Goal: Task Accomplishment & Management: Manage account settings

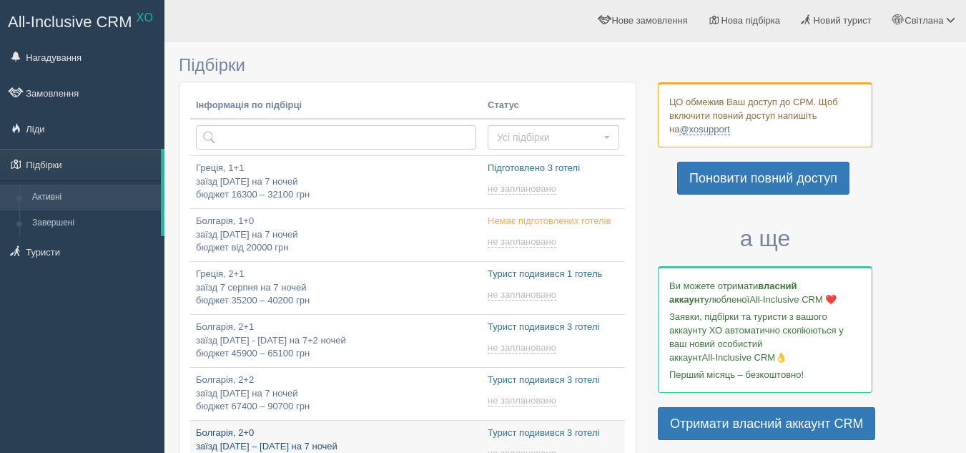
type input "2025-09-03 8:35"
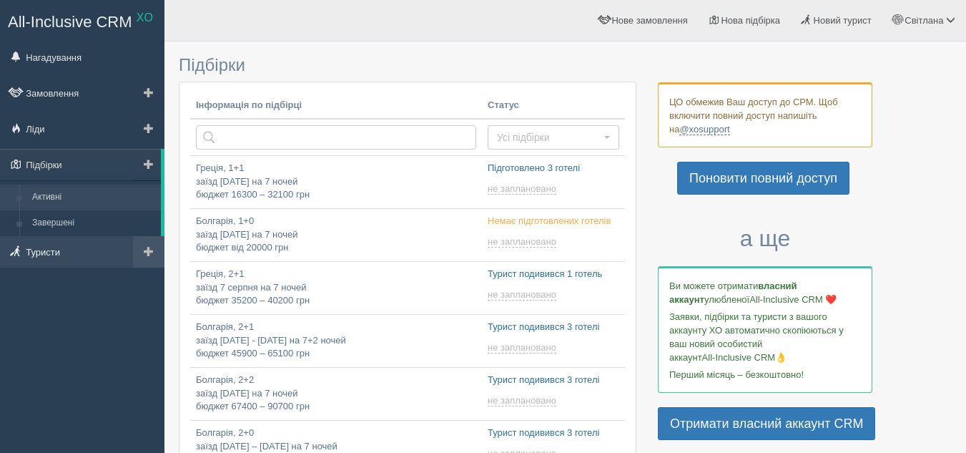
click at [78, 251] on link "Туристи" at bounding box center [82, 251] width 164 height 31
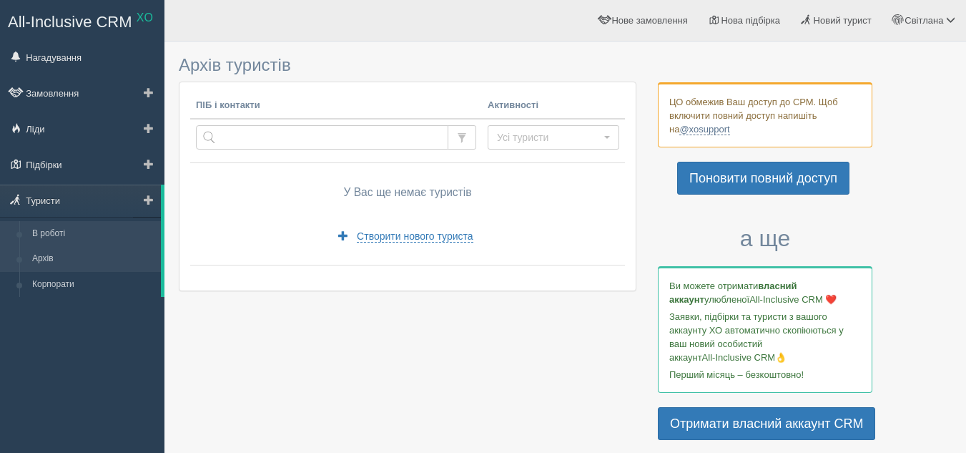
click at [112, 228] on link "В роботі" at bounding box center [93, 234] width 135 height 26
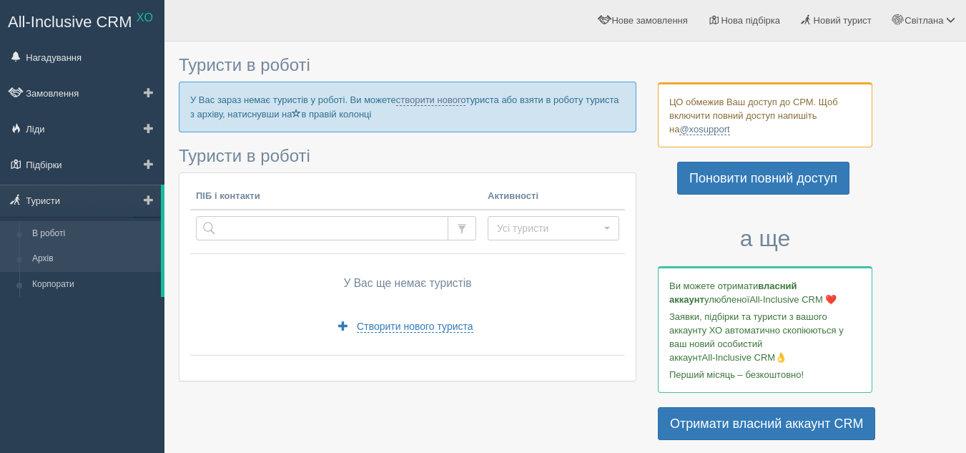
click at [95, 257] on link "Архів" at bounding box center [93, 259] width 135 height 26
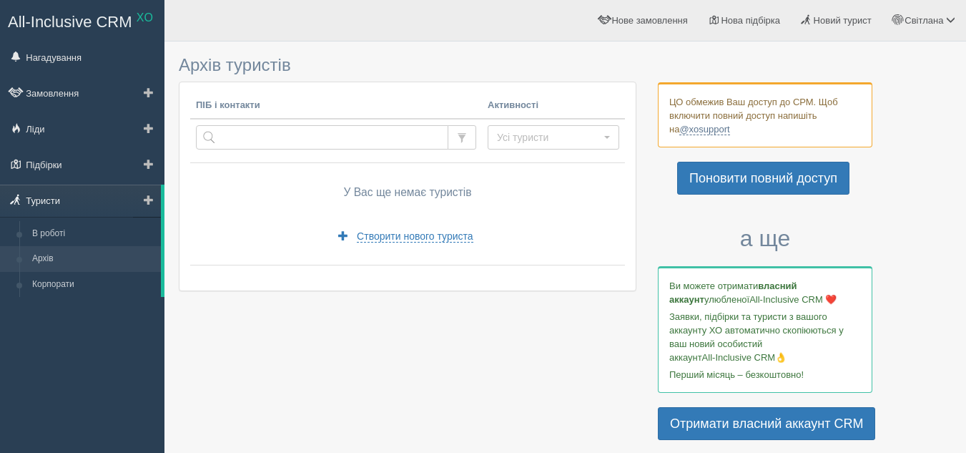
drag, startPoint x: 85, startPoint y: 201, endPoint x: 109, endPoint y: 198, distance: 23.8
click at [87, 199] on link "Туристи" at bounding box center [80, 200] width 161 height 31
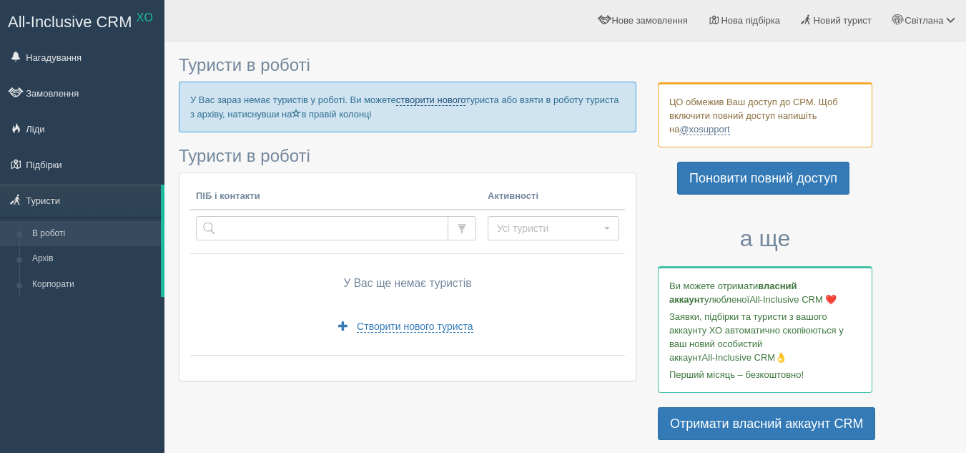
click at [439, 97] on link "створити нового" at bounding box center [431, 99] width 70 height 11
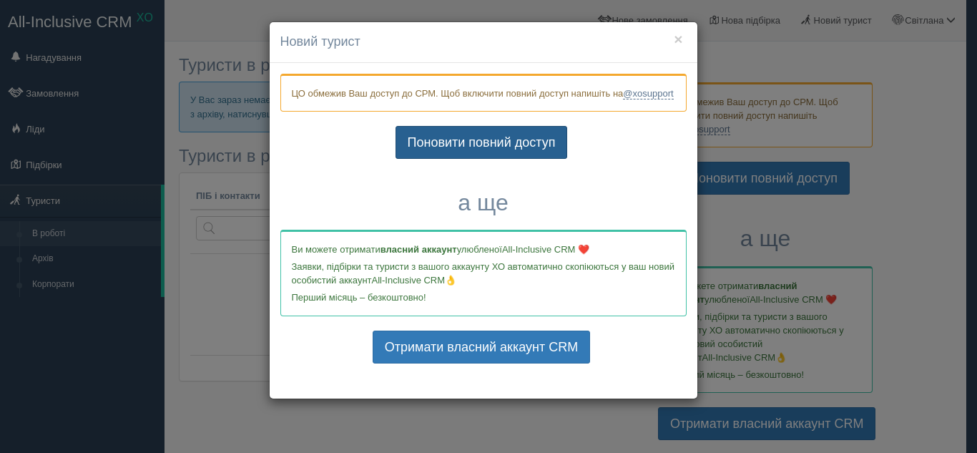
click at [449, 159] on link "Поновити повний доступ" at bounding box center [482, 142] width 172 height 33
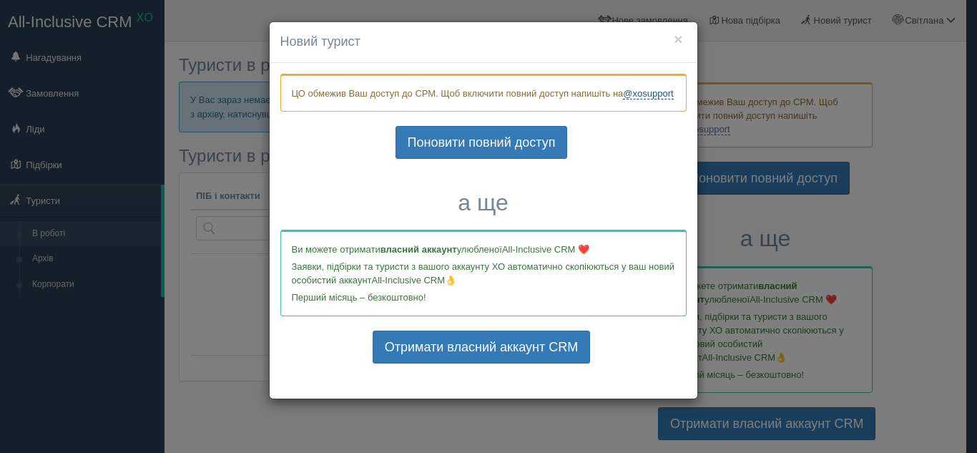
click at [623, 99] on link "@xosupport" at bounding box center [648, 93] width 50 height 11
click at [677, 37] on button "×" at bounding box center [678, 38] width 9 height 15
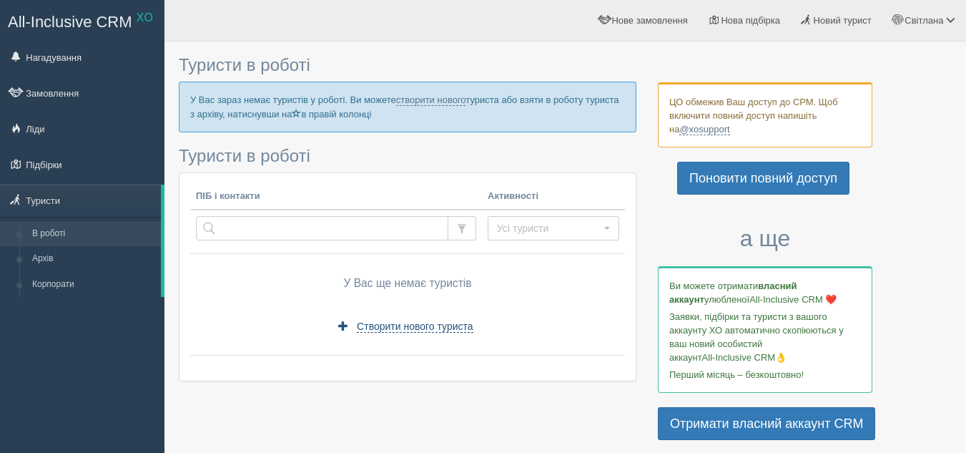
click at [375, 322] on span "Створити нового туриста" at bounding box center [415, 326] width 116 height 12
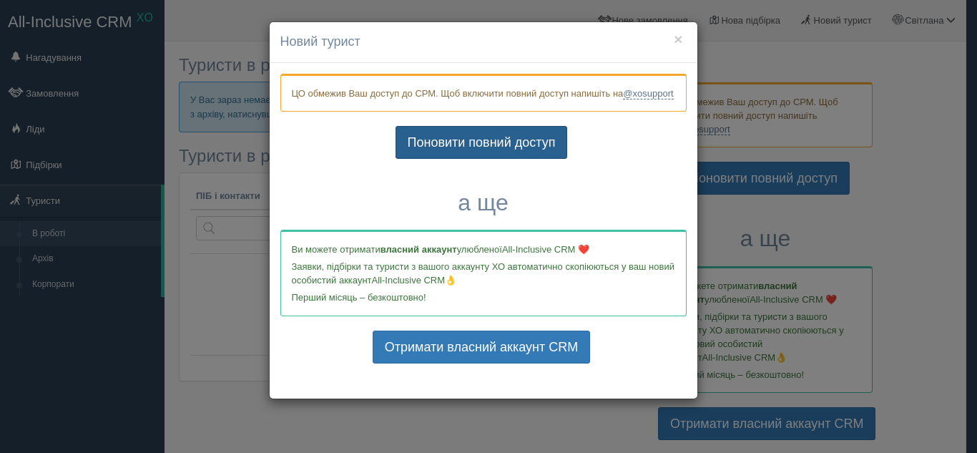
click at [527, 159] on link "Поновити повний доступ" at bounding box center [482, 142] width 172 height 33
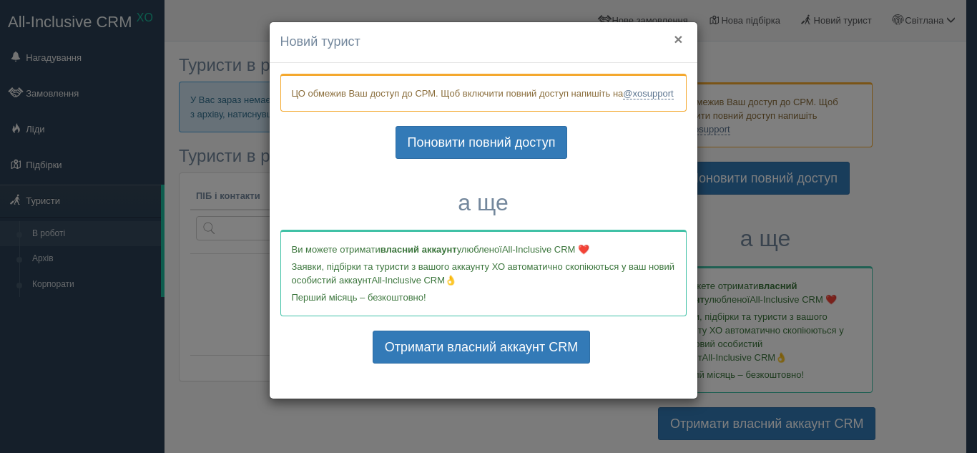
click at [677, 36] on button "×" at bounding box center [678, 38] width 9 height 15
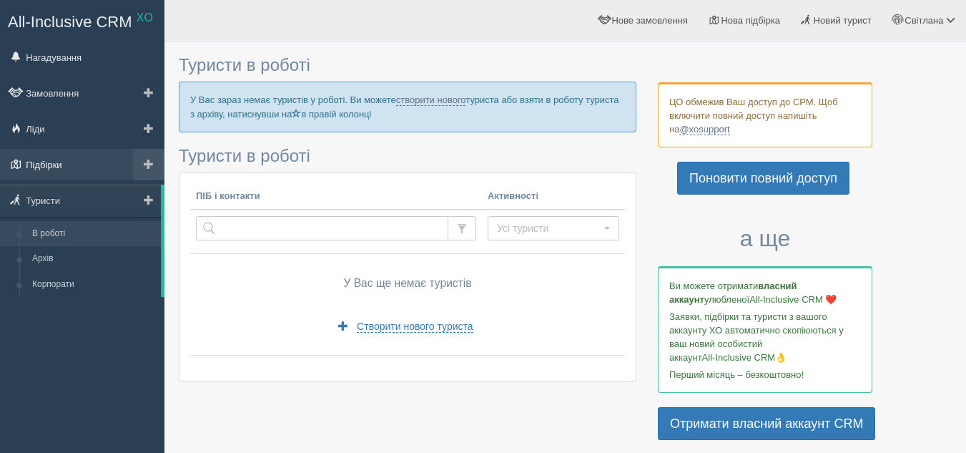
click at [124, 159] on link "Підбірки" at bounding box center [82, 164] width 164 height 31
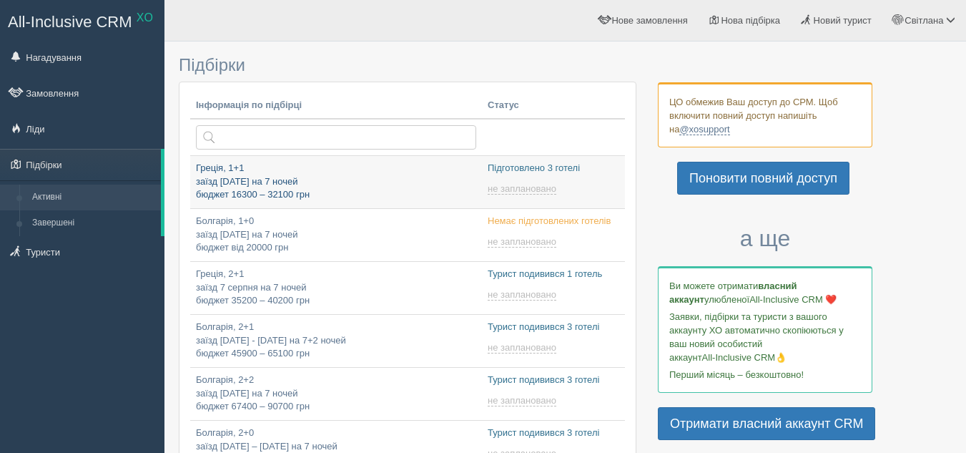
type input "[DATE] 20:00"
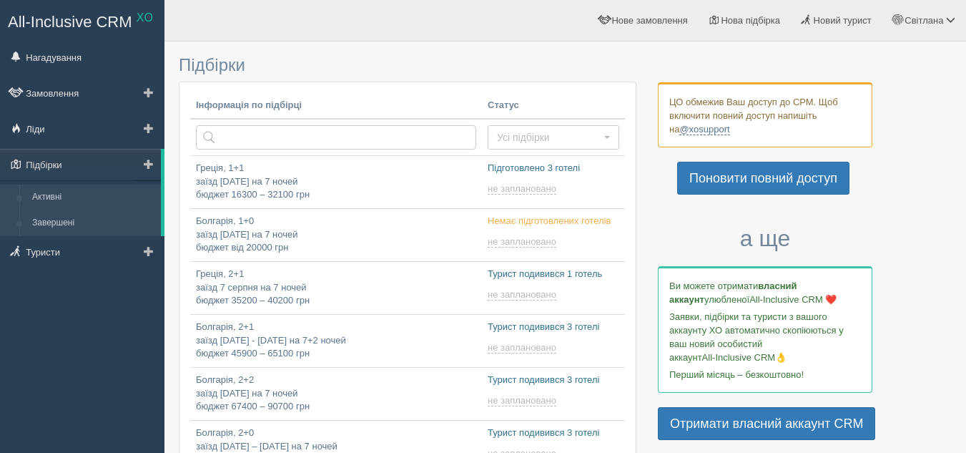
click at [100, 216] on link "Завершені" at bounding box center [93, 223] width 135 height 26
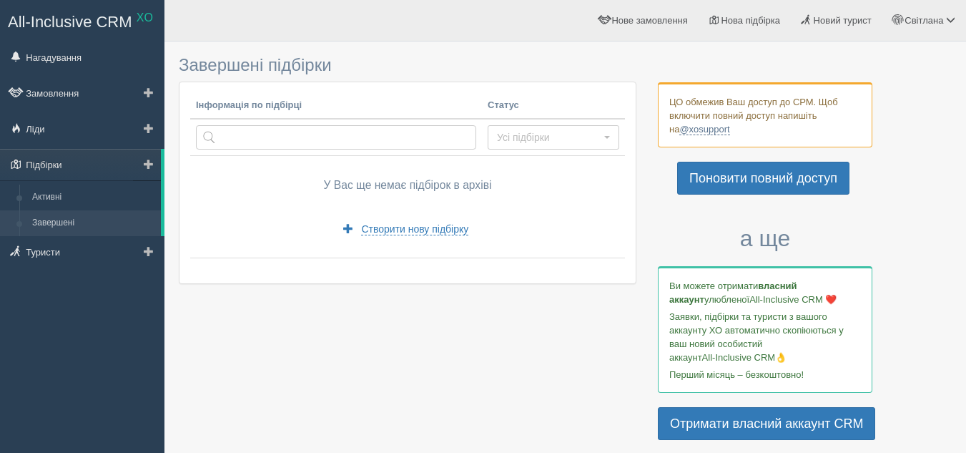
click at [149, 159] on span at bounding box center [149, 164] width 10 height 10
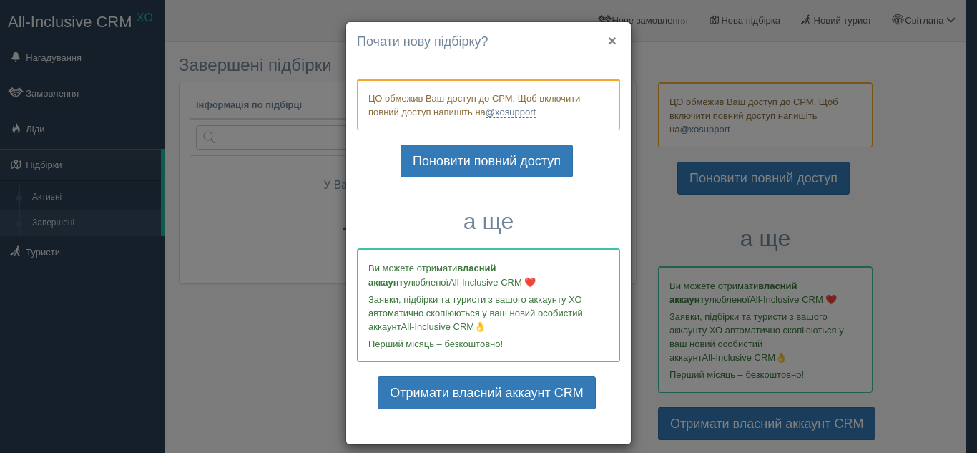
click at [609, 39] on button "×" at bounding box center [612, 40] width 9 height 15
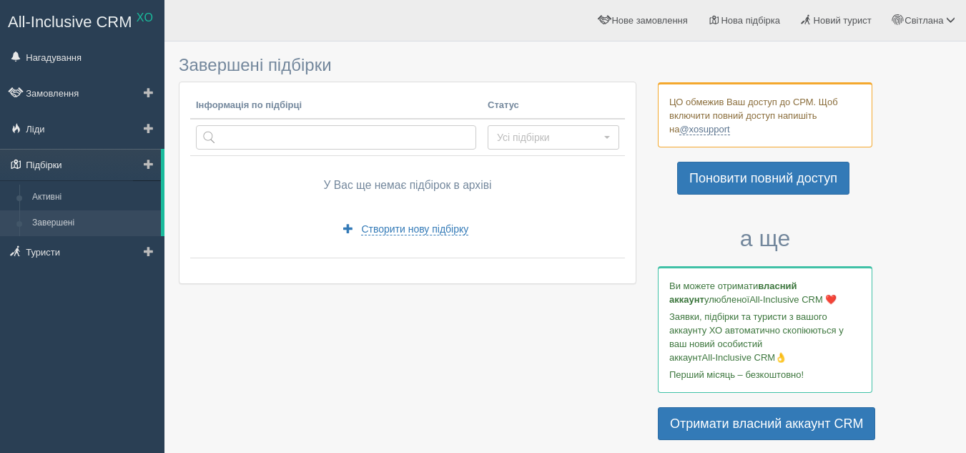
click at [74, 170] on link "Підбірки" at bounding box center [80, 164] width 161 height 31
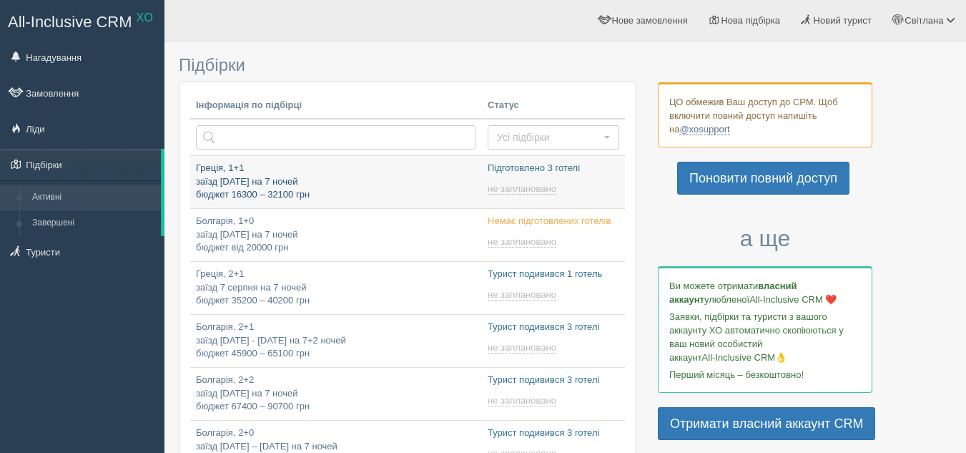
type input "[DATE] 20:00"
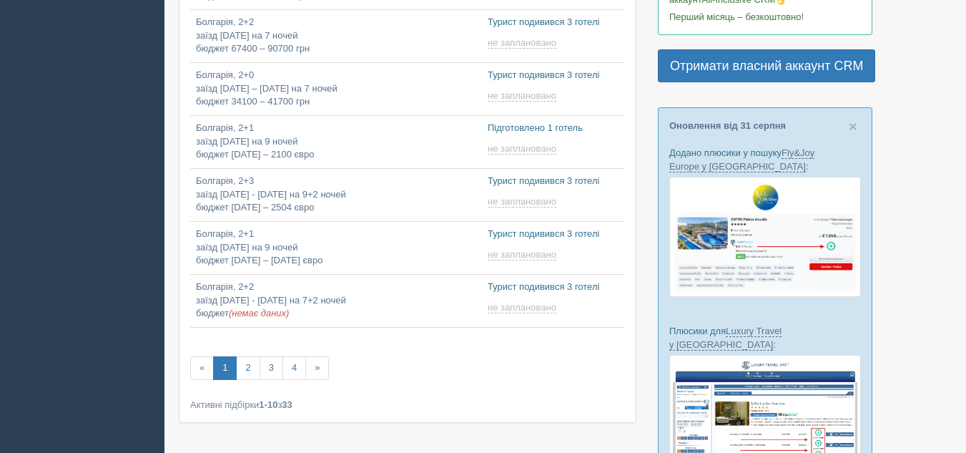
type input "[DATE] 16:40"
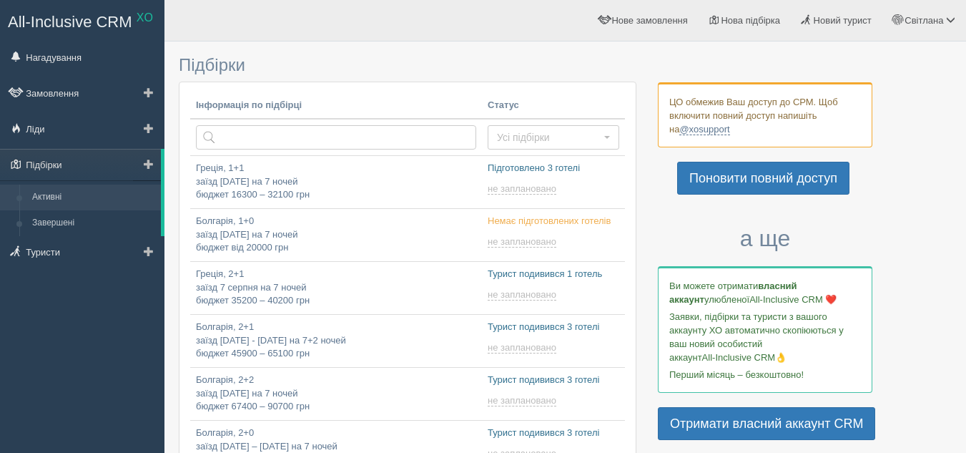
click at [147, 160] on span at bounding box center [149, 164] width 10 height 10
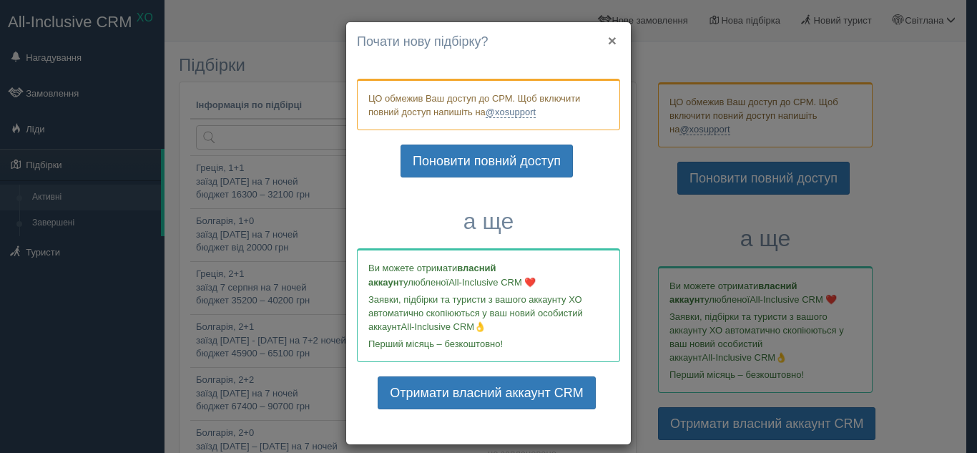
click at [608, 39] on button "×" at bounding box center [612, 40] width 9 height 15
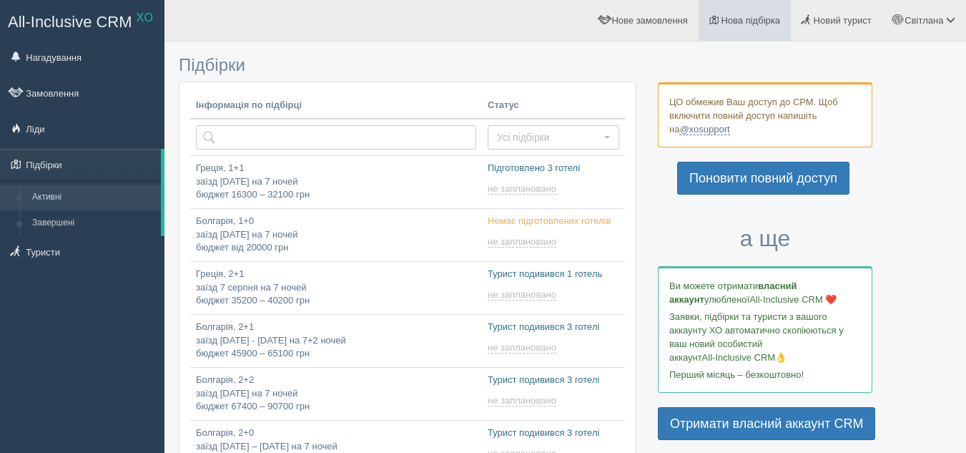
click at [738, 19] on span "Нова підбірка" at bounding box center [750, 20] width 59 height 11
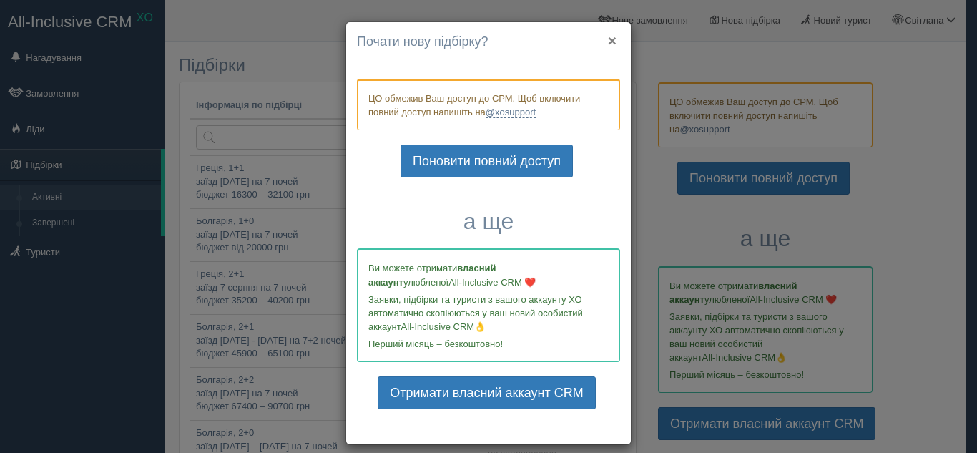
click at [608, 36] on button "×" at bounding box center [612, 40] width 9 height 15
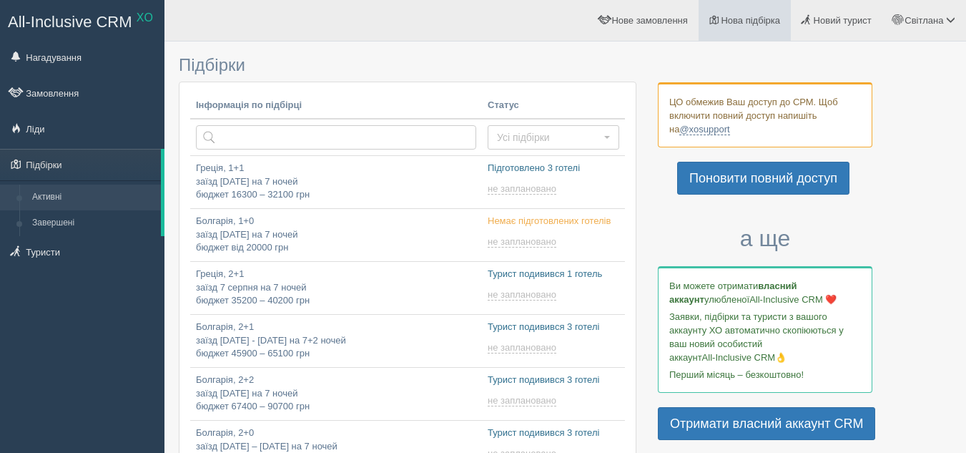
click at [725, 18] on span "Нова підбірка" at bounding box center [750, 20] width 59 height 11
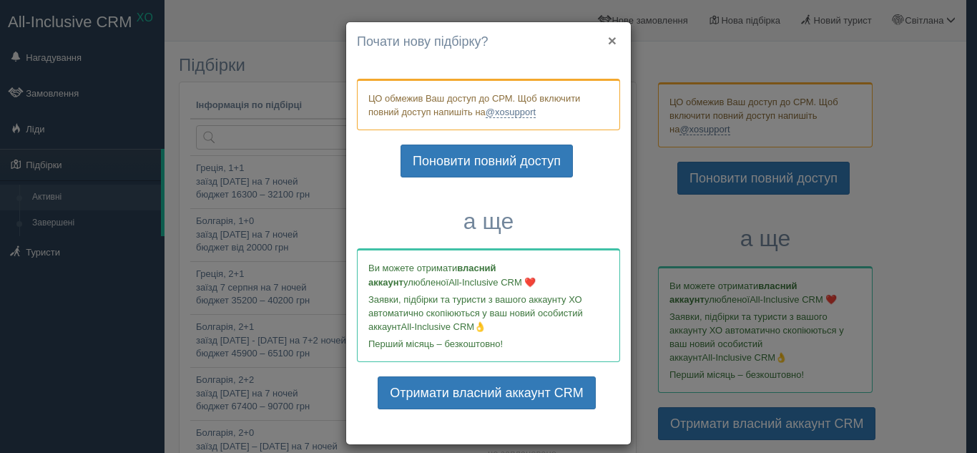
click at [610, 39] on button "×" at bounding box center [612, 40] width 9 height 15
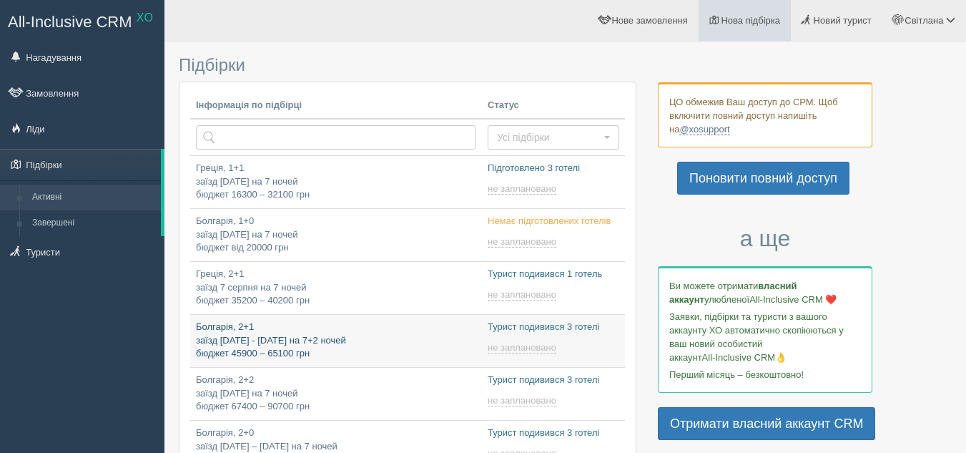
type input "2025-09-03 17:10"
type input "2025-09-03 18:55"
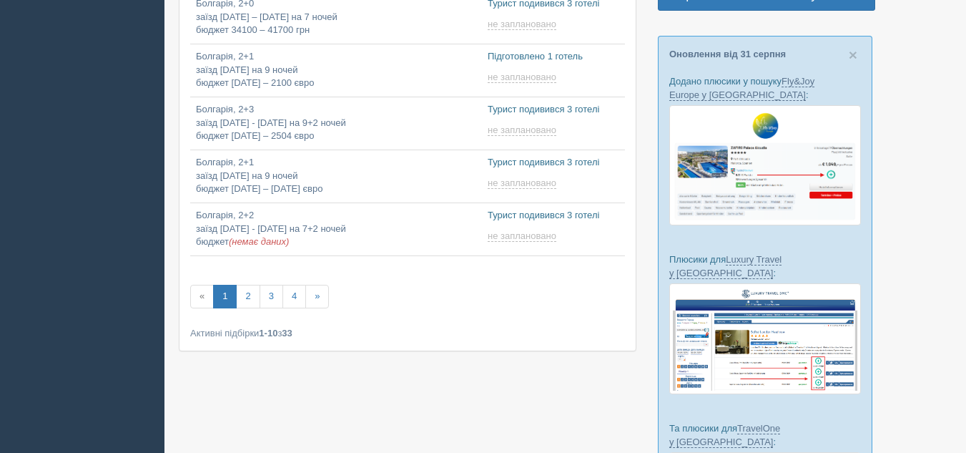
type input "2025-09-03 11:40"
click at [249, 294] on link "2" at bounding box center [248, 297] width 24 height 24
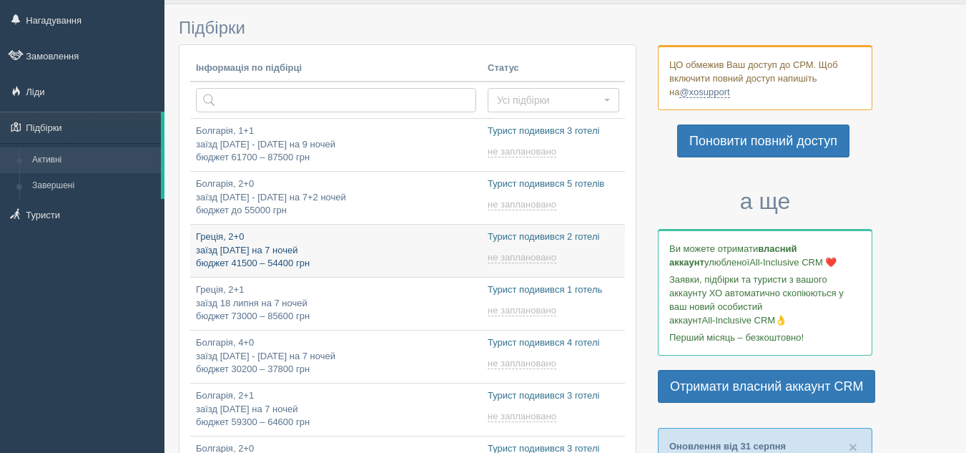
scroll to position [72, 0]
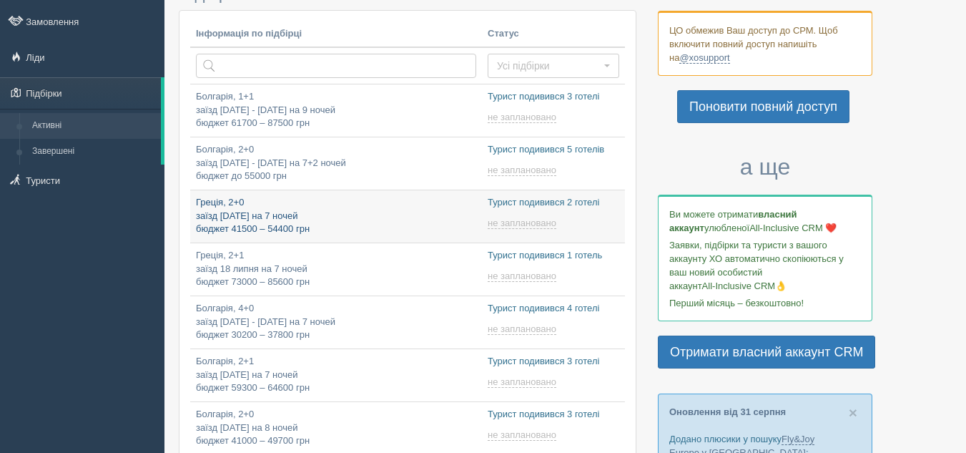
type input "[DATE] 17:05"
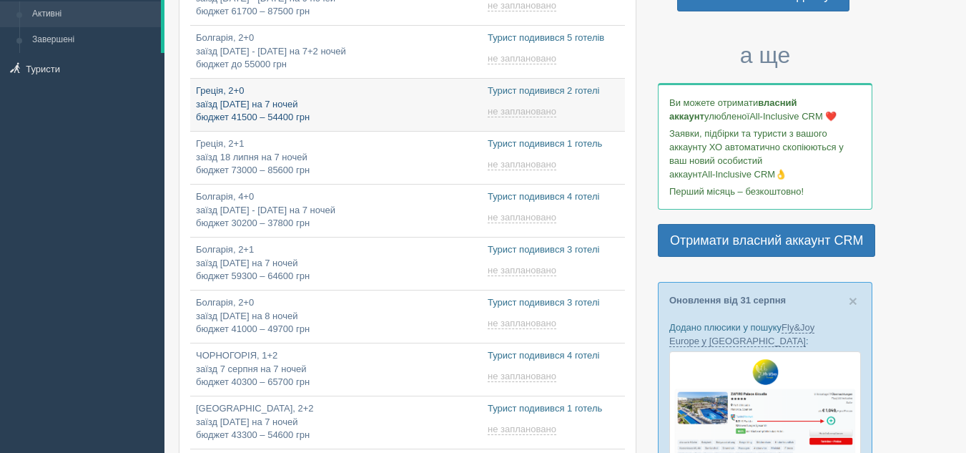
scroll to position [286, 0]
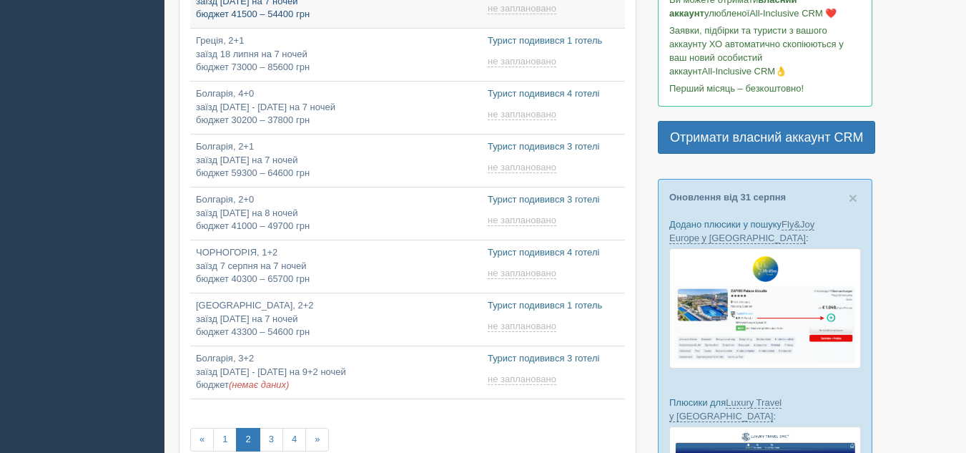
type input "2025-09-03 12:05"
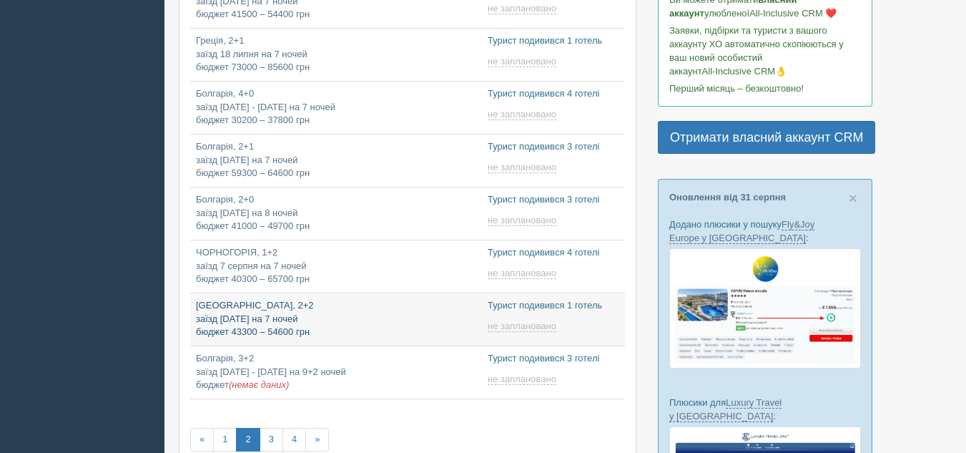
type input "2025-09-03 11:45"
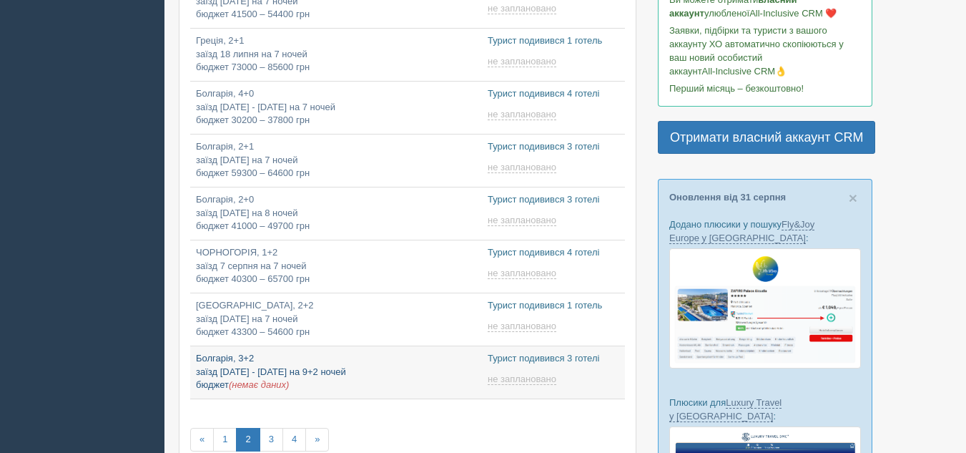
type input "2025-09-03 11:30"
click at [271, 437] on link "3" at bounding box center [272, 440] width 24 height 24
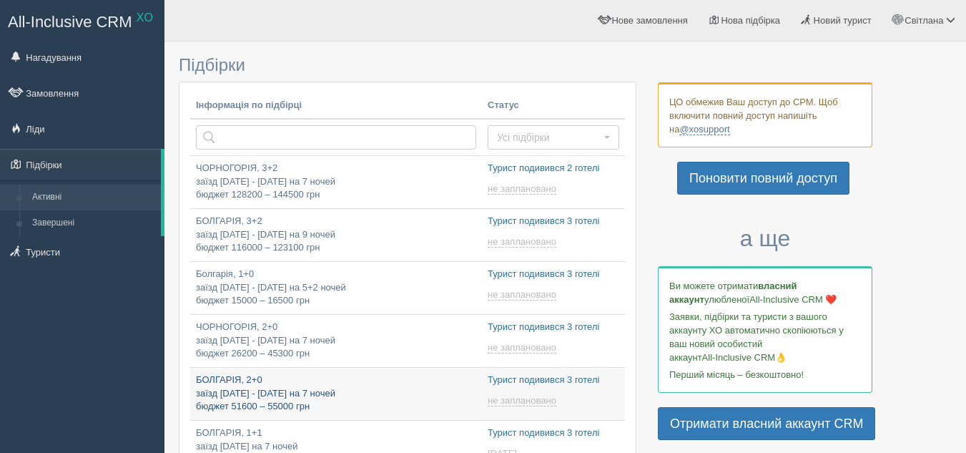
type input "[DATE] 22:30"
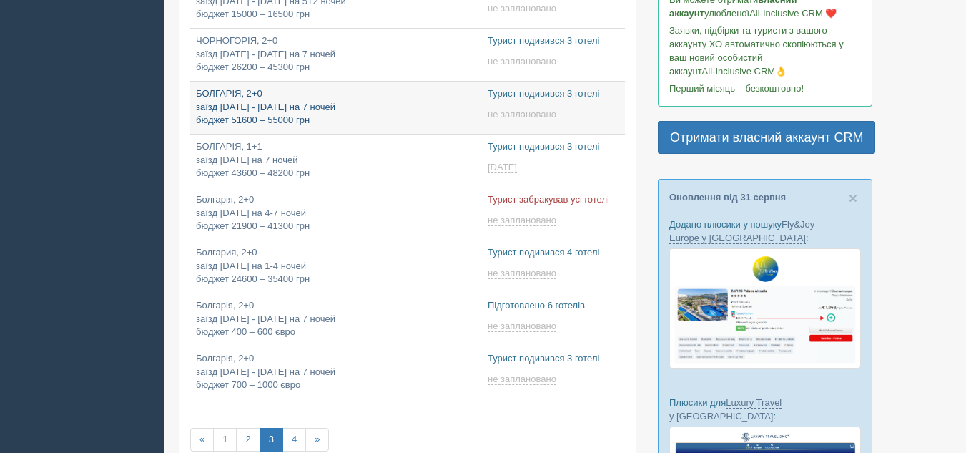
type input "[DATE] 15:05"
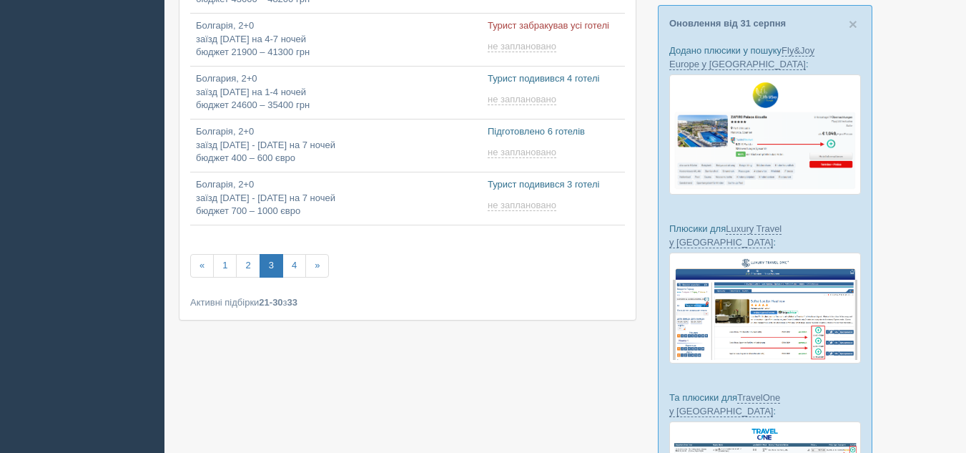
scroll to position [501, 0]
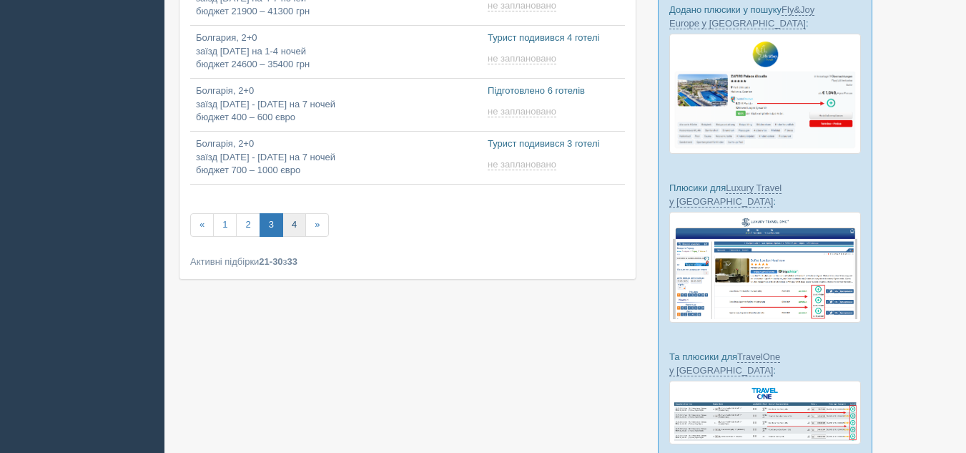
click at [287, 225] on link "4" at bounding box center [295, 225] width 24 height 24
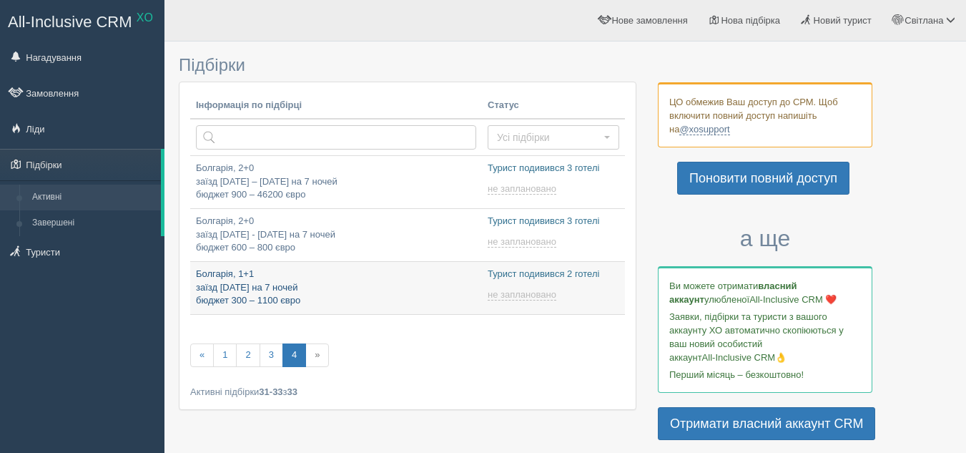
type input "[DATE] 14:50"
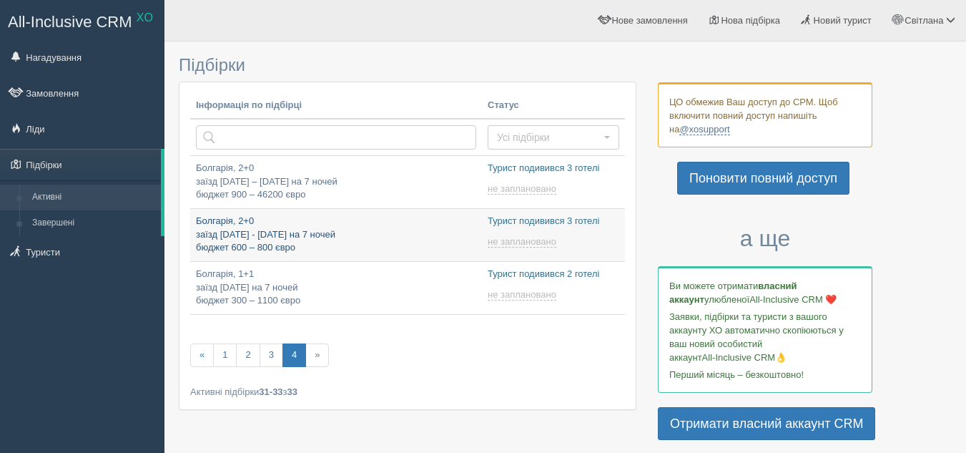
click at [254, 229] on p "Болгарія, 2+0 заїзд [DATE] - [DATE] на 7 ночей бюджет 600 – 800 євро" at bounding box center [336, 235] width 280 height 40
